Goal: Task Accomplishment & Management: Manage account settings

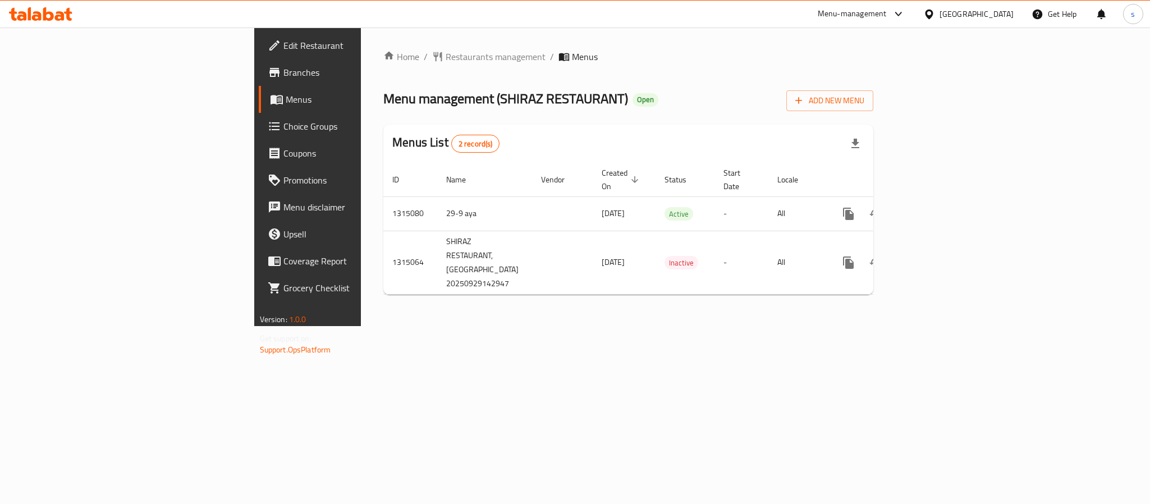
click at [935, 19] on icon at bounding box center [929, 14] width 12 height 12
click at [763, 89] on div "Menu management ( SHIRAZ RESTAURANT ) Open Add New Menu" at bounding box center [628, 98] width 490 height 25
click at [879, 22] on div "Menu-management" at bounding box center [861, 14] width 105 height 27
click at [879, 20] on div "Menu-management" at bounding box center [852, 13] width 69 height 13
click at [847, 126] on div "Restaurant-Management" at bounding box center [839, 124] width 88 height 12
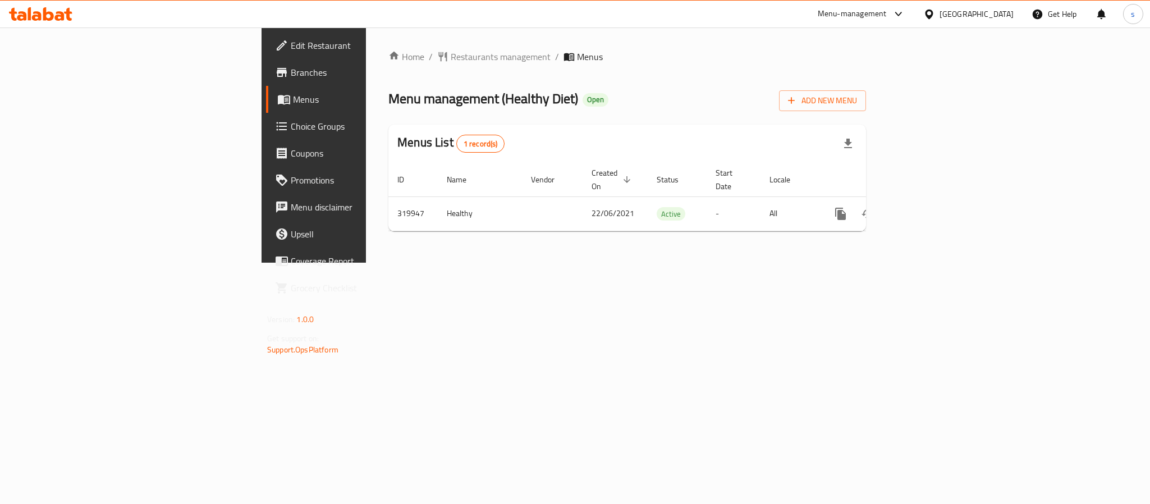
click at [933, 17] on icon at bounding box center [929, 14] width 8 height 10
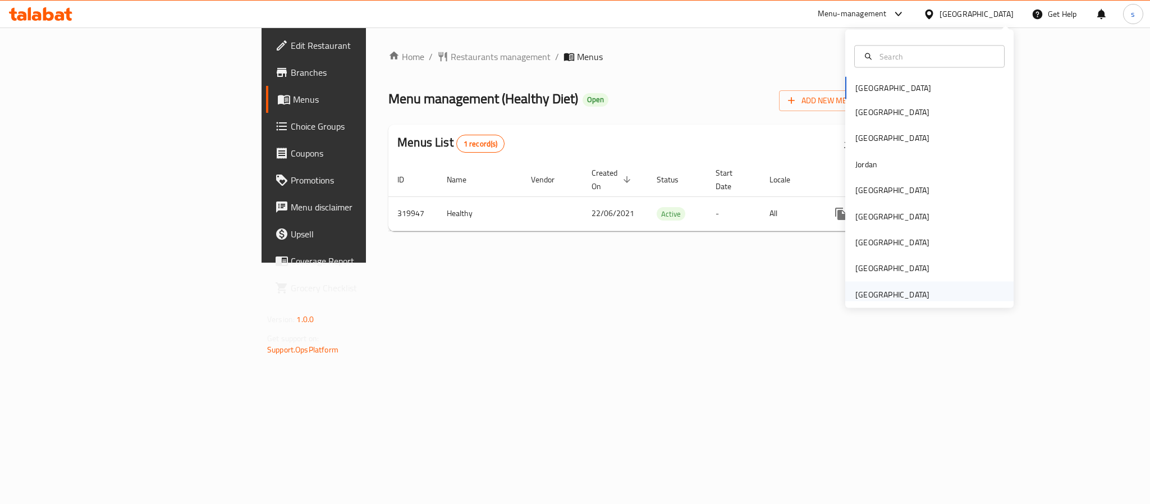
click at [891, 292] on div "[GEOGRAPHIC_DATA]" at bounding box center [892, 294] width 74 height 12
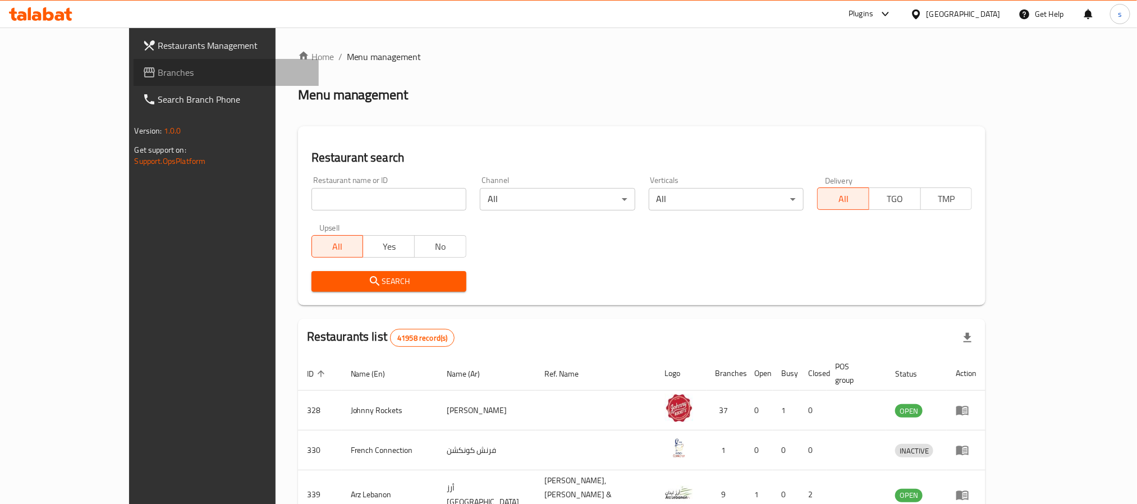
click at [158, 73] on span "Branches" at bounding box center [234, 72] width 152 height 13
